Goal: Transaction & Acquisition: Purchase product/service

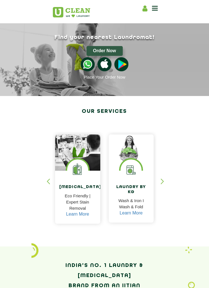
click at [139, 195] on h4 "Laundry by Kg" at bounding box center [131, 190] width 37 height 10
click at [136, 182] on div "Laundry by Kg Wash & Iron I Wash & Fold Learn More" at bounding box center [131, 197] width 45 height 52
click at [162, 182] on div "button" at bounding box center [165, 186] width 8 height 15
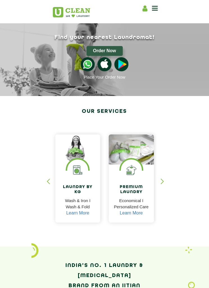
click at [162, 181] on div "button" at bounding box center [165, 186] width 8 height 15
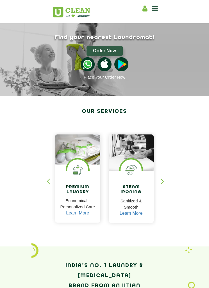
click at [161, 180] on div "button" at bounding box center [165, 186] width 8 height 15
click at [52, 179] on div "button" at bounding box center [51, 186] width 8 height 15
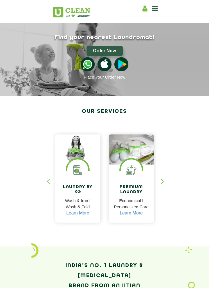
click at [71, 176] on img at bounding box center [77, 170] width 21 height 21
click at [77, 213] on link "Learn More" at bounding box center [77, 213] width 23 height 5
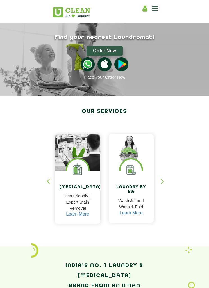
click at [112, 51] on button "Order Now" at bounding box center [105, 51] width 36 height 10
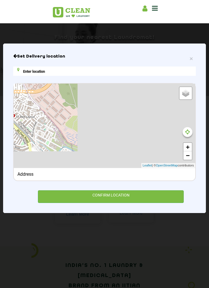
type input "[STREET_ADDRESS]"
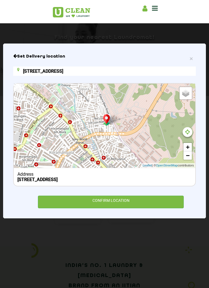
click at [186, 130] on icon at bounding box center [187, 132] width 5 height 6
click at [186, 133] on icon at bounding box center [187, 132] width 5 height 6
click at [139, 206] on div "CONFIRM LOCATION" at bounding box center [111, 202] width 146 height 13
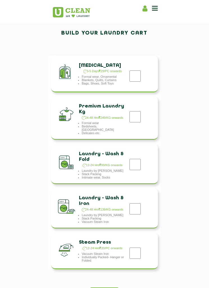
scroll to position [105, 0]
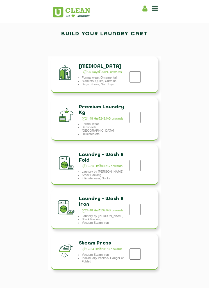
click at [135, 213] on input "checkbox" at bounding box center [135, 209] width 14 height 11
checkbox input "true"
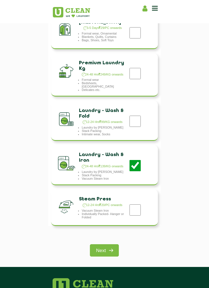
scroll to position [152, 0]
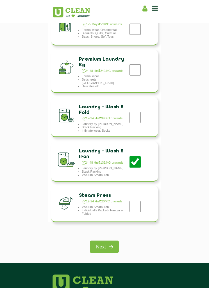
click at [108, 252] on img at bounding box center [111, 247] width 10 height 10
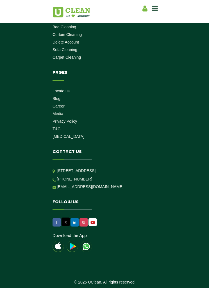
scroll to position [137, 0]
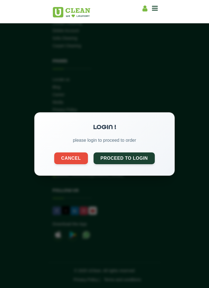
click at [141, 158] on button "Proceed to Login" at bounding box center [125, 159] width 62 height 12
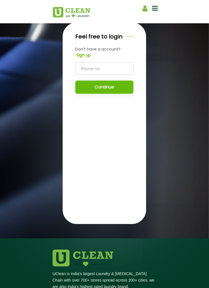
click at [122, 75] on input "tel" at bounding box center [104, 68] width 58 height 13
type input "8290311101"
click at [124, 94] on button "Continue" at bounding box center [104, 87] width 58 height 13
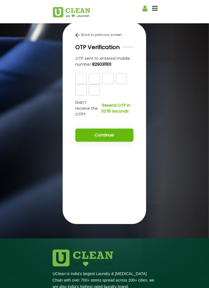
click at [81, 84] on input "text" at bounding box center [80, 78] width 11 height 11
type input "6"
type input "U"
type input "I"
click at [97, 84] on input "text" at bounding box center [94, 78] width 11 height 11
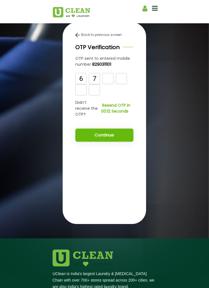
type input "7"
type input "8"
type input "6"
type input "0"
type input "6"
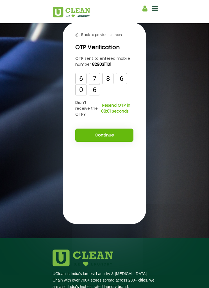
click at [117, 142] on button "Continue" at bounding box center [104, 135] width 58 height 13
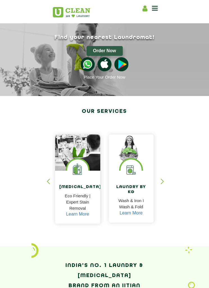
click at [110, 46] on button "Order Now" at bounding box center [105, 51] width 36 height 10
type input "Flat 01, 21, 3rd Cross Rd, VGS Layout, Ashwini Layout, Ejipura, Bengaluru, Karn…"
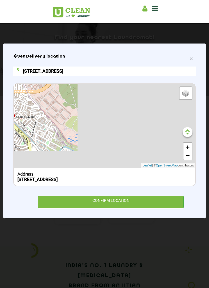
click at [187, 133] on icon at bounding box center [187, 132] width 5 height 6
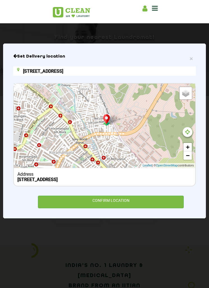
click at [187, 133] on icon at bounding box center [187, 132] width 5 height 6
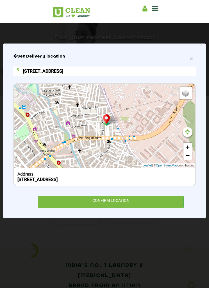
click at [186, 131] on icon at bounding box center [187, 132] width 5 height 6
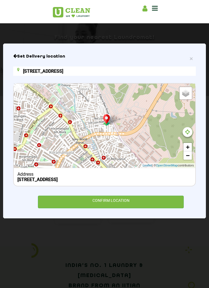
click at [146, 205] on div "CONFIRM LOCATION" at bounding box center [111, 202] width 146 height 13
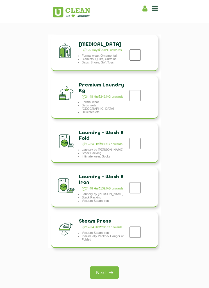
scroll to position [127, 0]
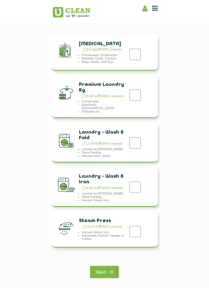
click at [142, 189] on input "checkbox" at bounding box center [135, 187] width 14 height 11
checkbox input "true"
click at [109, 274] on img at bounding box center [111, 272] width 10 height 10
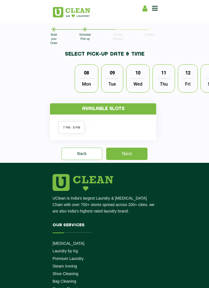
click at [91, 85] on span "Mon" at bounding box center [86, 83] width 15 height 11
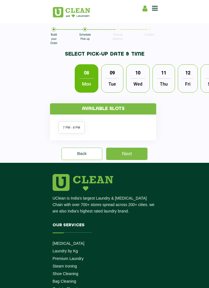
click at [78, 127] on li "7 PM - 8 PM" at bounding box center [71, 127] width 26 height 12
click at [138, 160] on link "Next" at bounding box center [126, 154] width 41 height 12
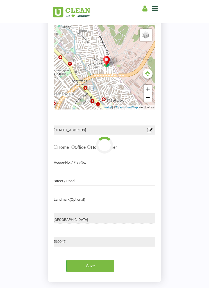
scroll to position [53, 0]
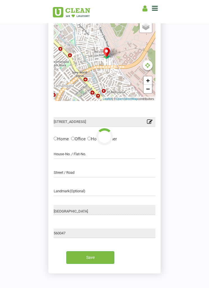
click at [57, 138] on input "Home" at bounding box center [56, 139] width 4 height 4
radio input "true"
click at [101, 155] on input "text" at bounding box center [105, 155] width 102 height 10
type input "Ground floor/right side/dead end"
click at [128, 175] on input "text" at bounding box center [105, 173] width 102 height 10
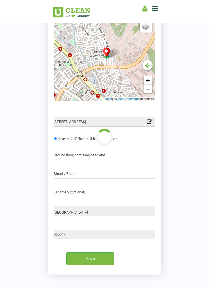
click at [107, 256] on input "Save" at bounding box center [90, 259] width 48 height 13
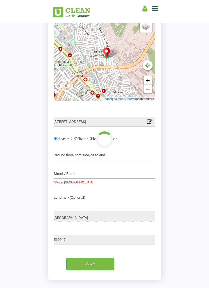
click at [131, 173] on input "text" at bounding box center [105, 174] width 102 height 10
type input "Singh Apartments"
click at [105, 264] on input "Save" at bounding box center [90, 264] width 48 height 13
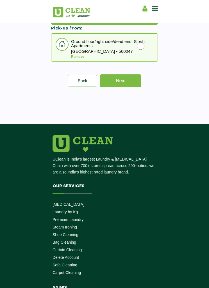
click at [142, 46] on input "radio" at bounding box center [141, 45] width 8 height 11
radio input "true"
click at [133, 79] on link "Next" at bounding box center [120, 80] width 41 height 13
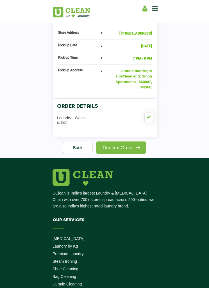
click at [135, 153] on img at bounding box center [138, 148] width 10 height 10
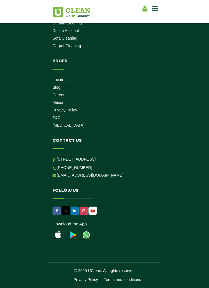
scroll to position [555, 0]
